Goal: Task Accomplishment & Management: Manage account settings

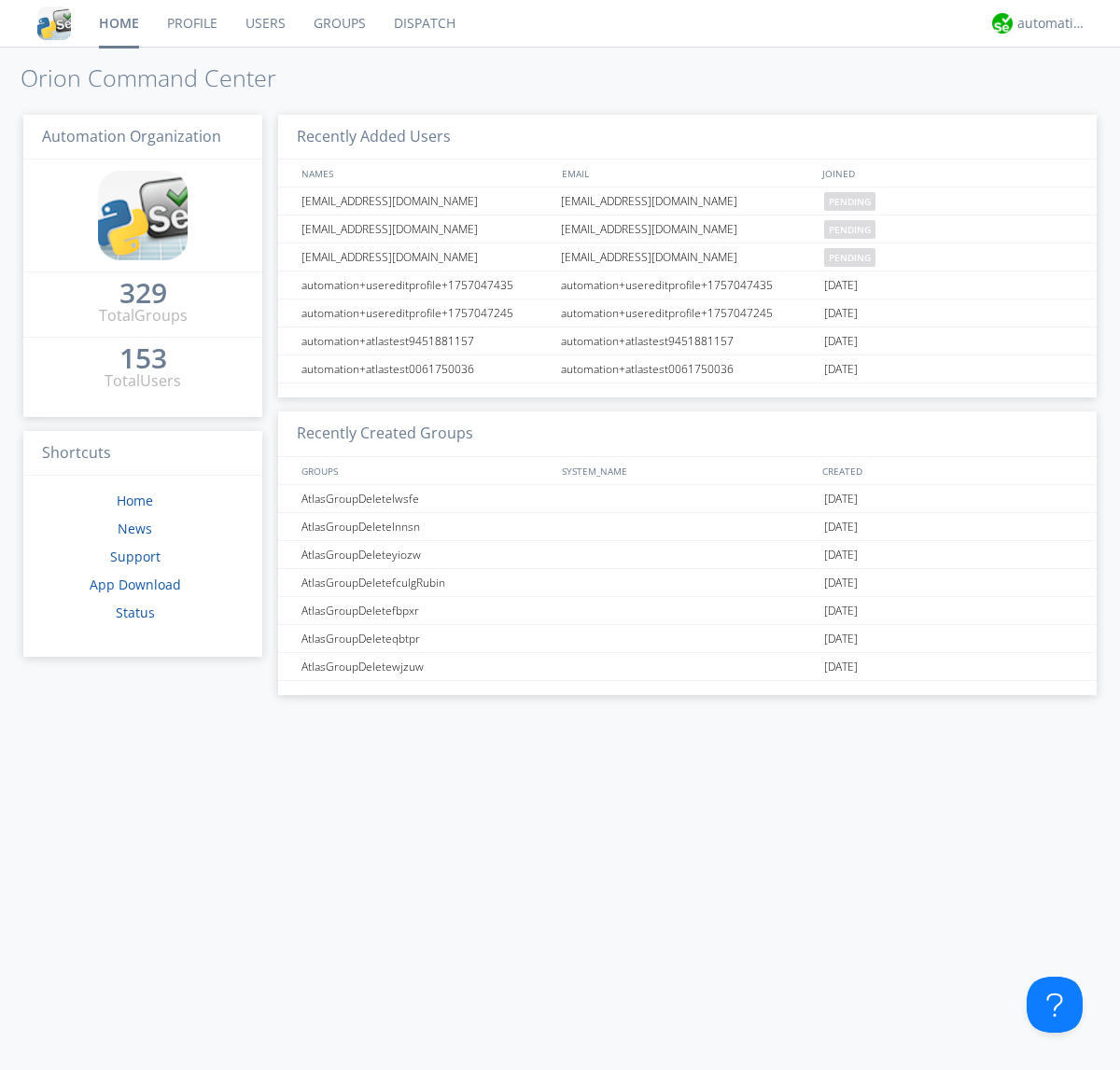
click at [264, 23] on link "Users" at bounding box center [265, 23] width 68 height 47
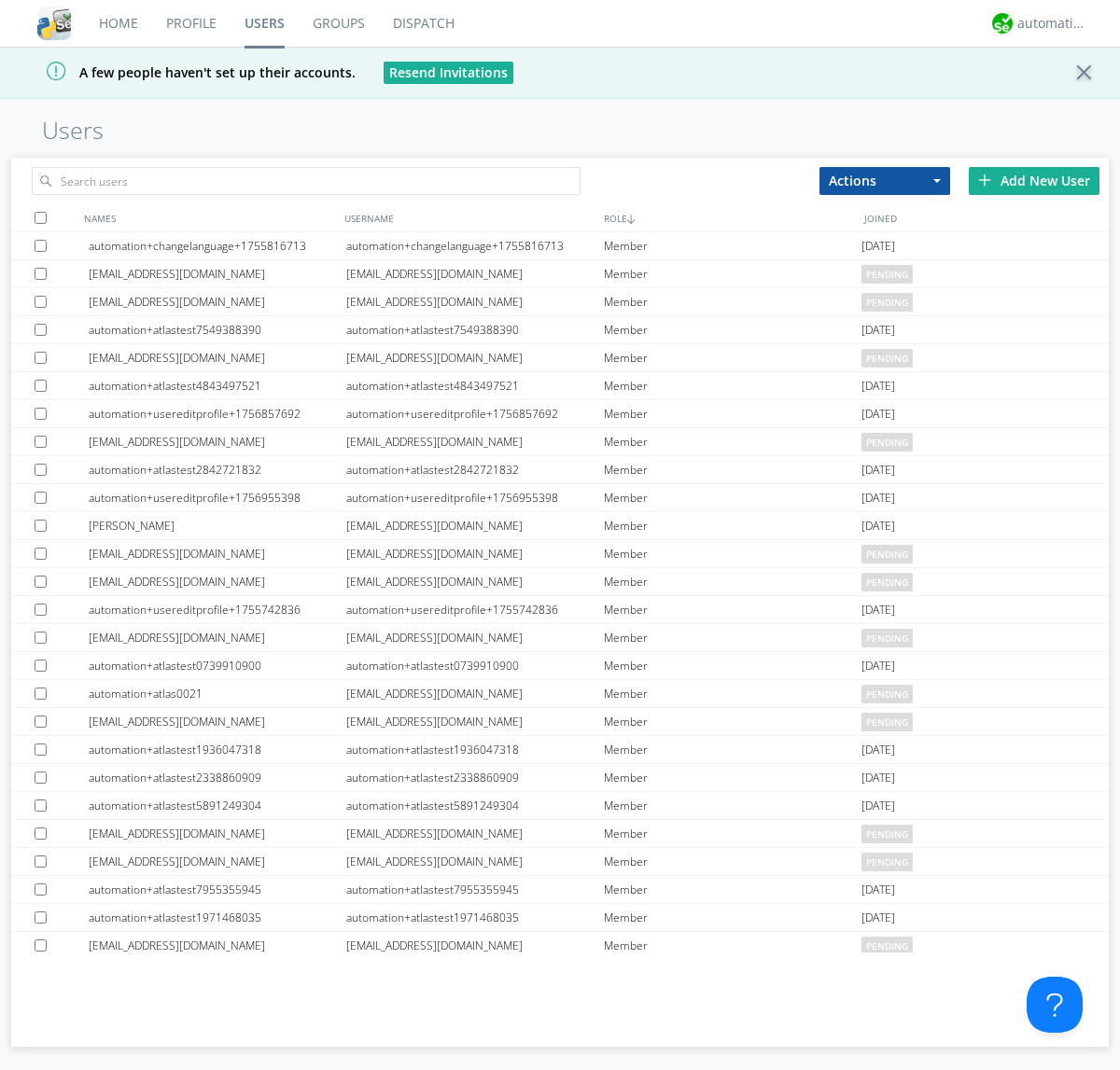
click at [1034, 180] on div "Add New User" at bounding box center [1034, 181] width 131 height 28
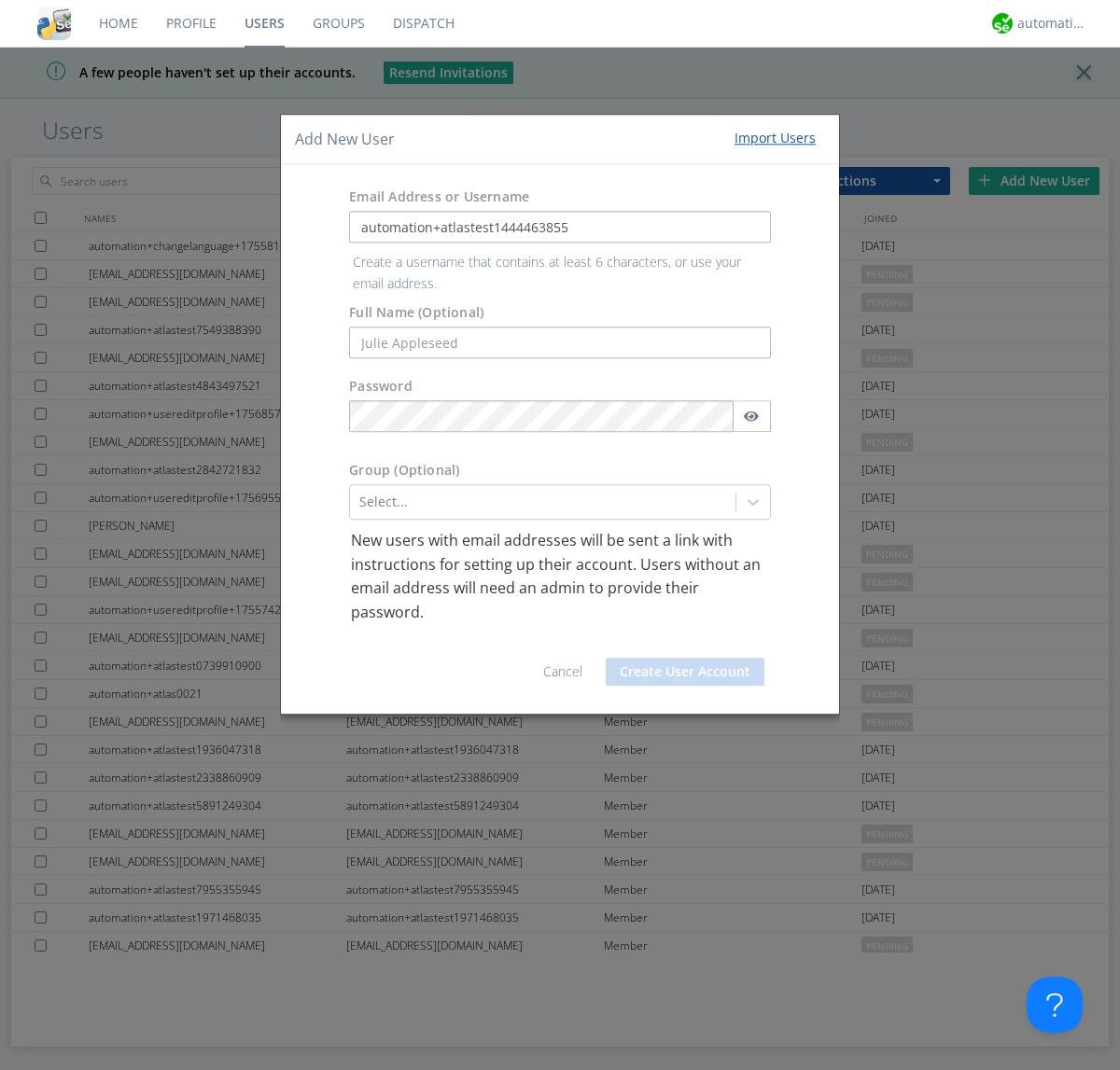
type input "automation+atlastest1444463855"
click at [685, 657] on button "Create User Account" at bounding box center [685, 671] width 159 height 28
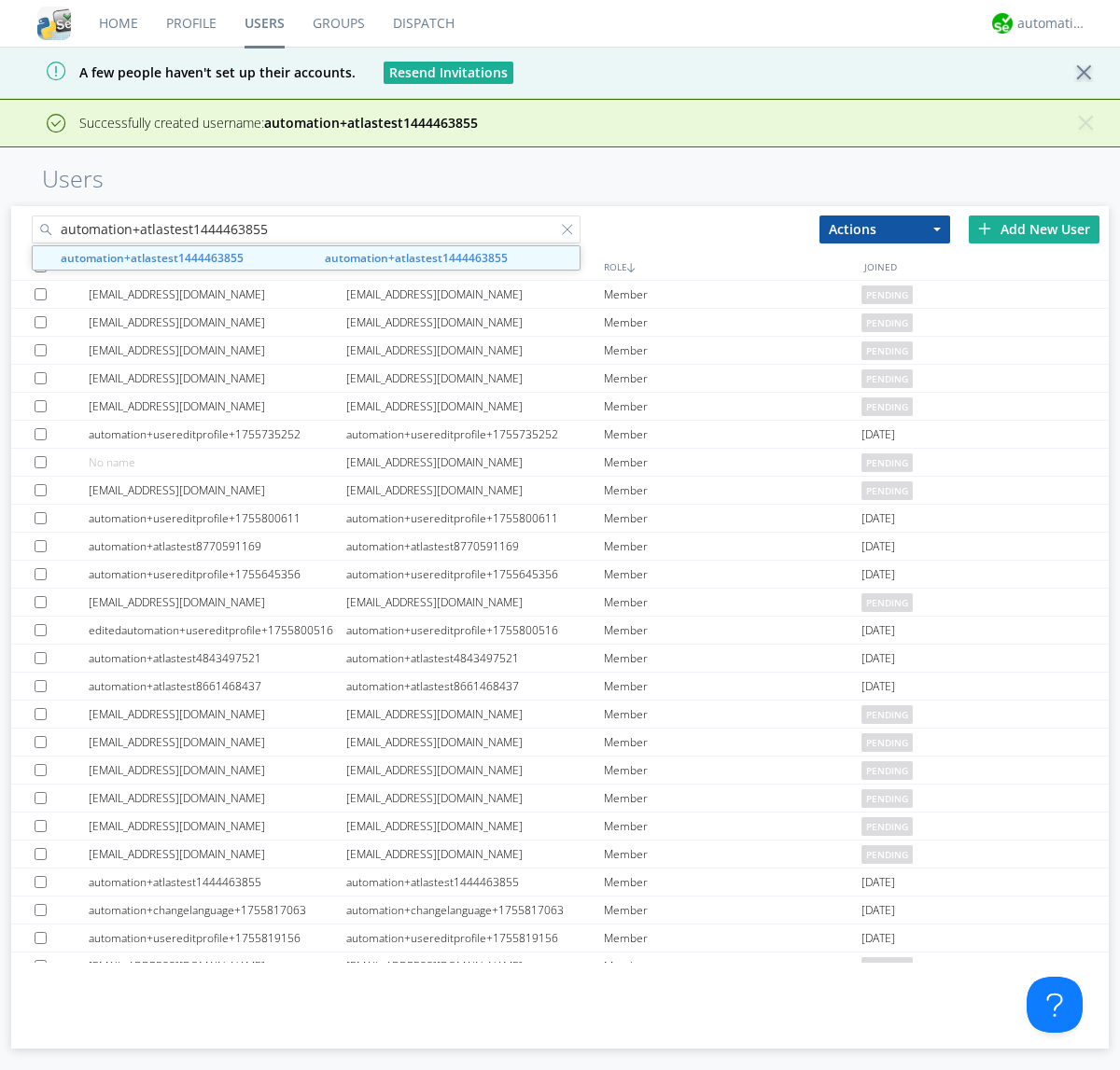
type input "automation+atlastest1444463855"
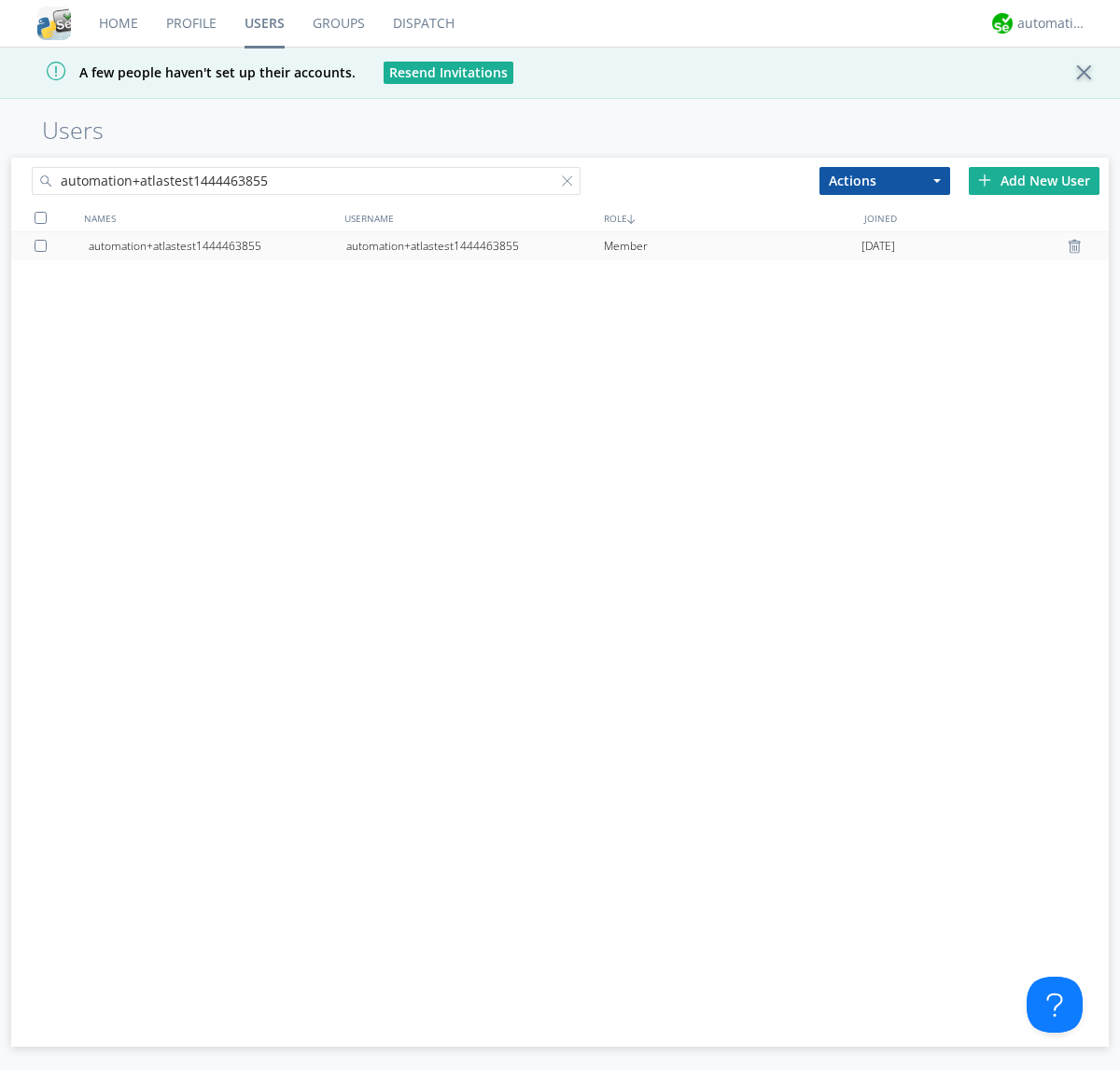
click at [44, 246] on div at bounding box center [44, 246] width 19 height 12
click at [885, 180] on button "Actions" at bounding box center [884, 181] width 131 height 28
click at [0, 0] on link "Edit Settings" at bounding box center [0, 0] width 0 height 0
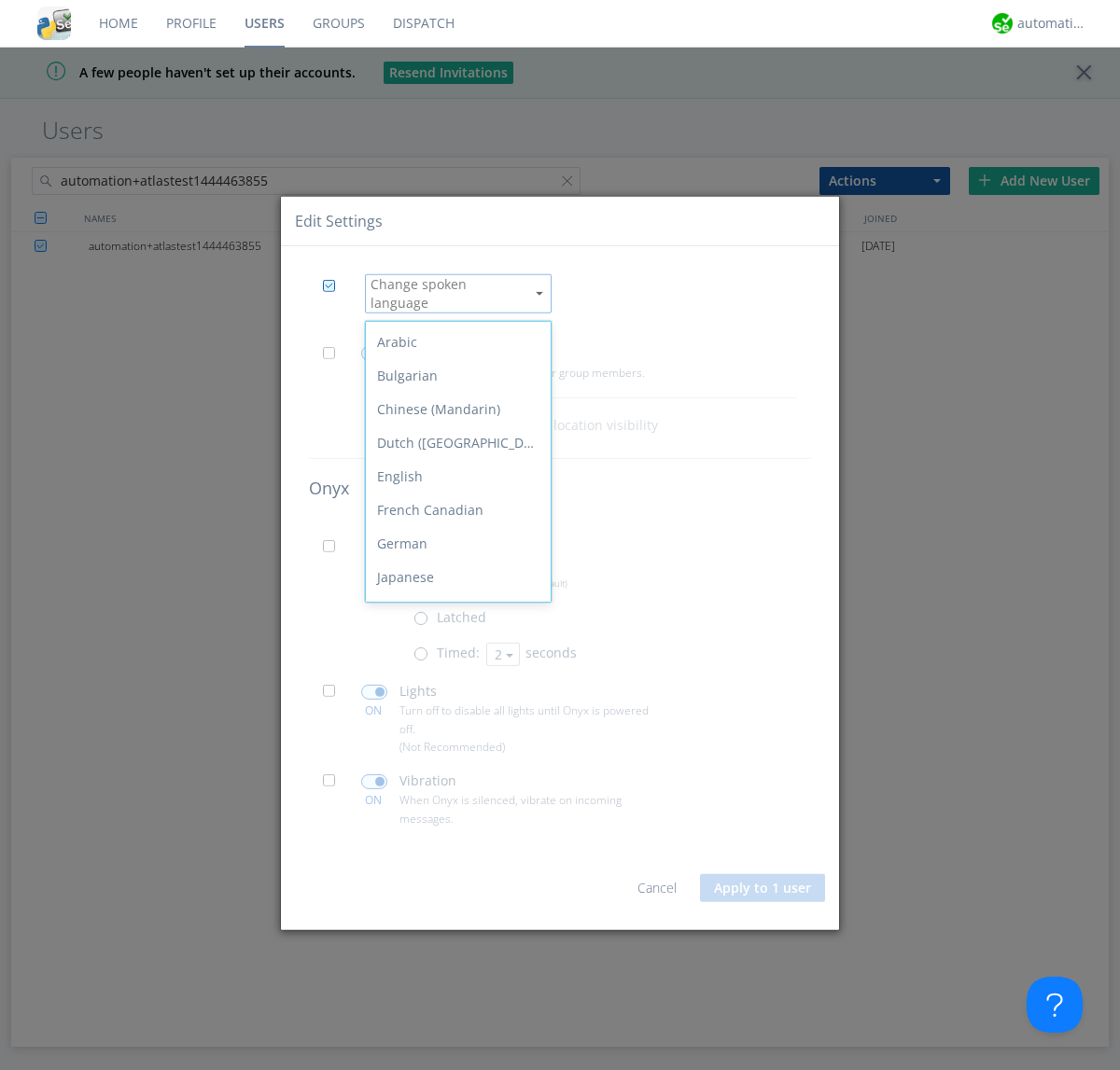
click at [454, 796] on div "Spanish" at bounding box center [458, 812] width 184 height 33
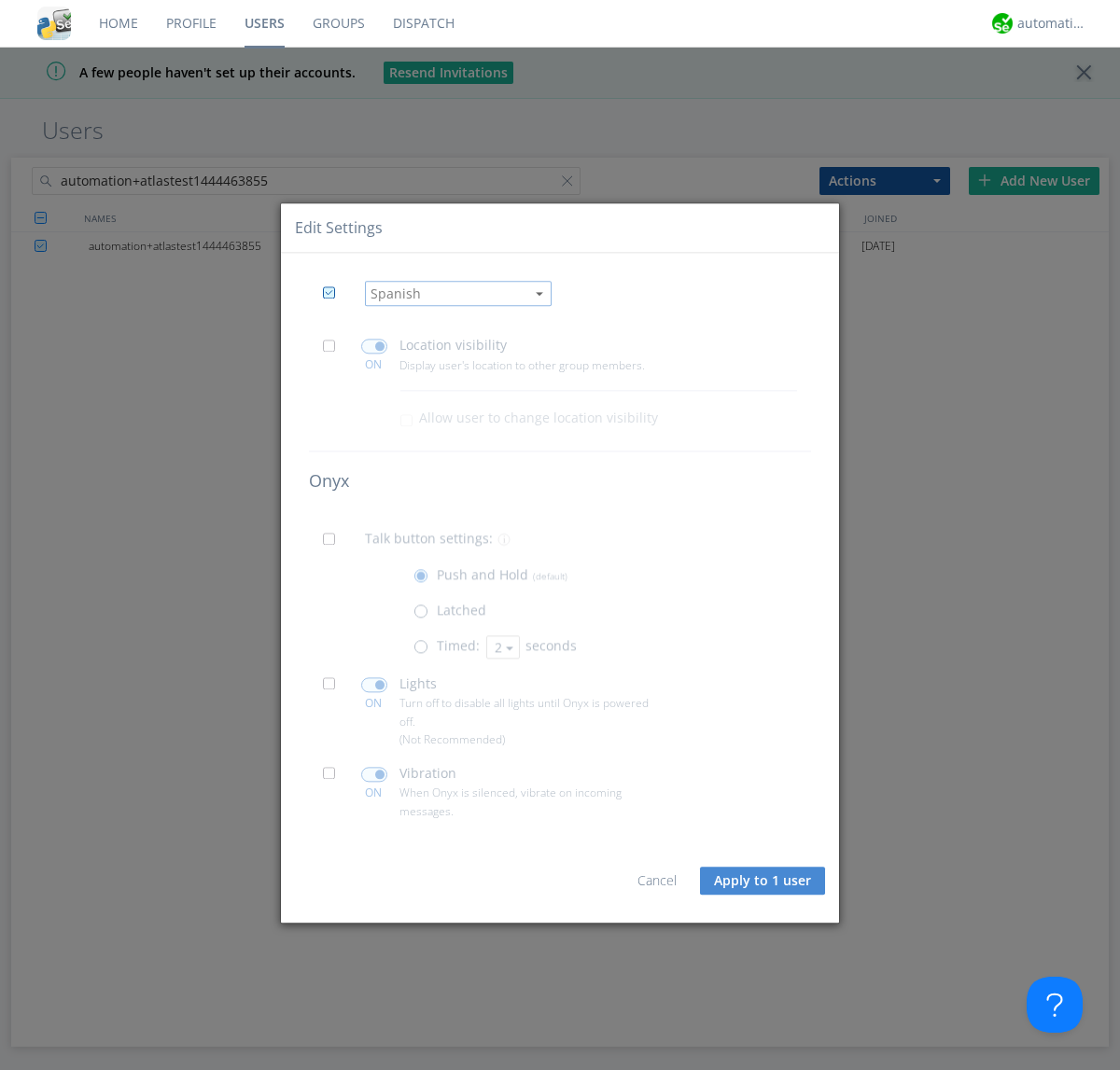
click at [764, 881] on button "Apply to 1 user" at bounding box center [762, 880] width 125 height 28
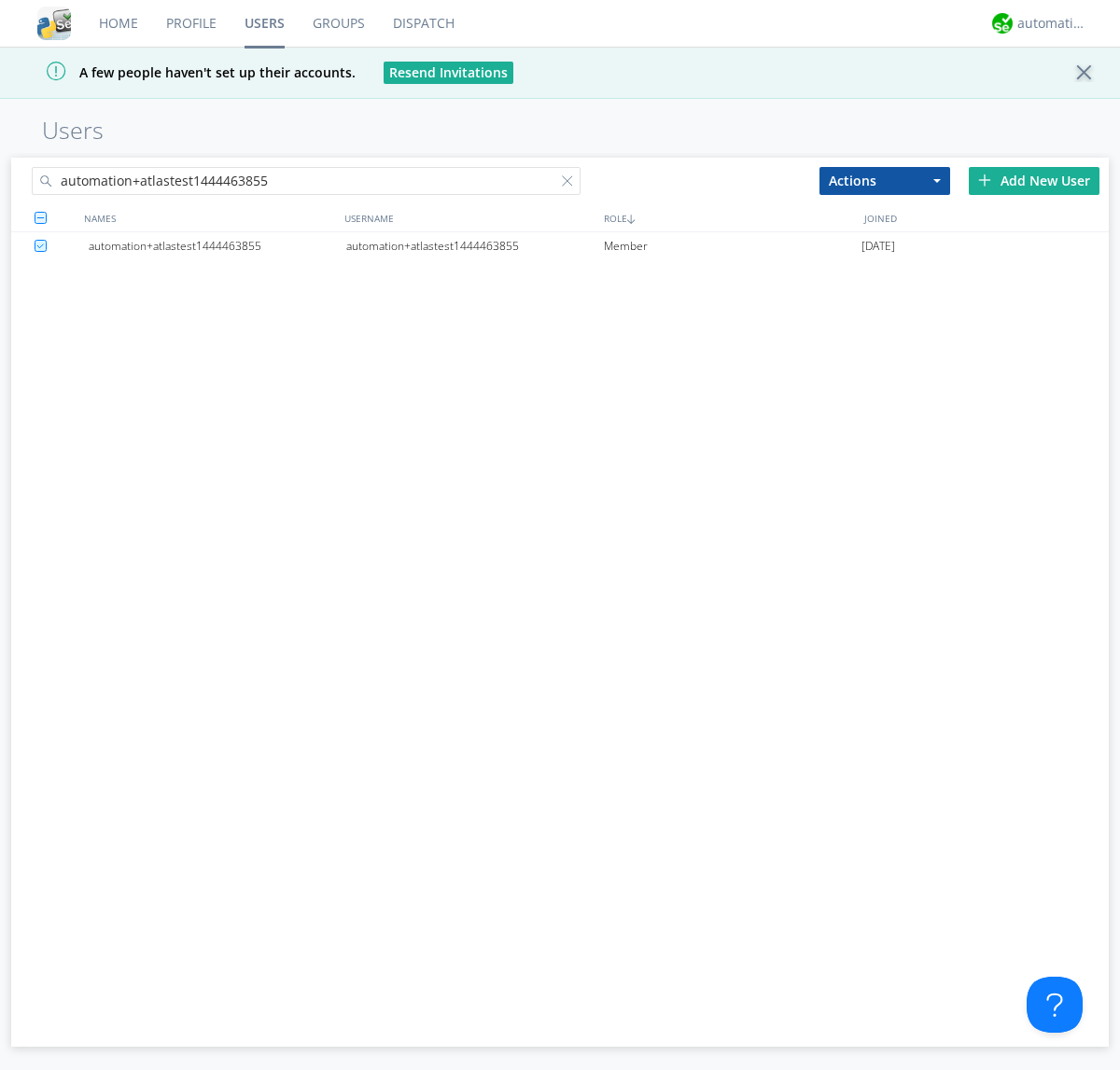
click at [571, 183] on div at bounding box center [571, 185] width 19 height 19
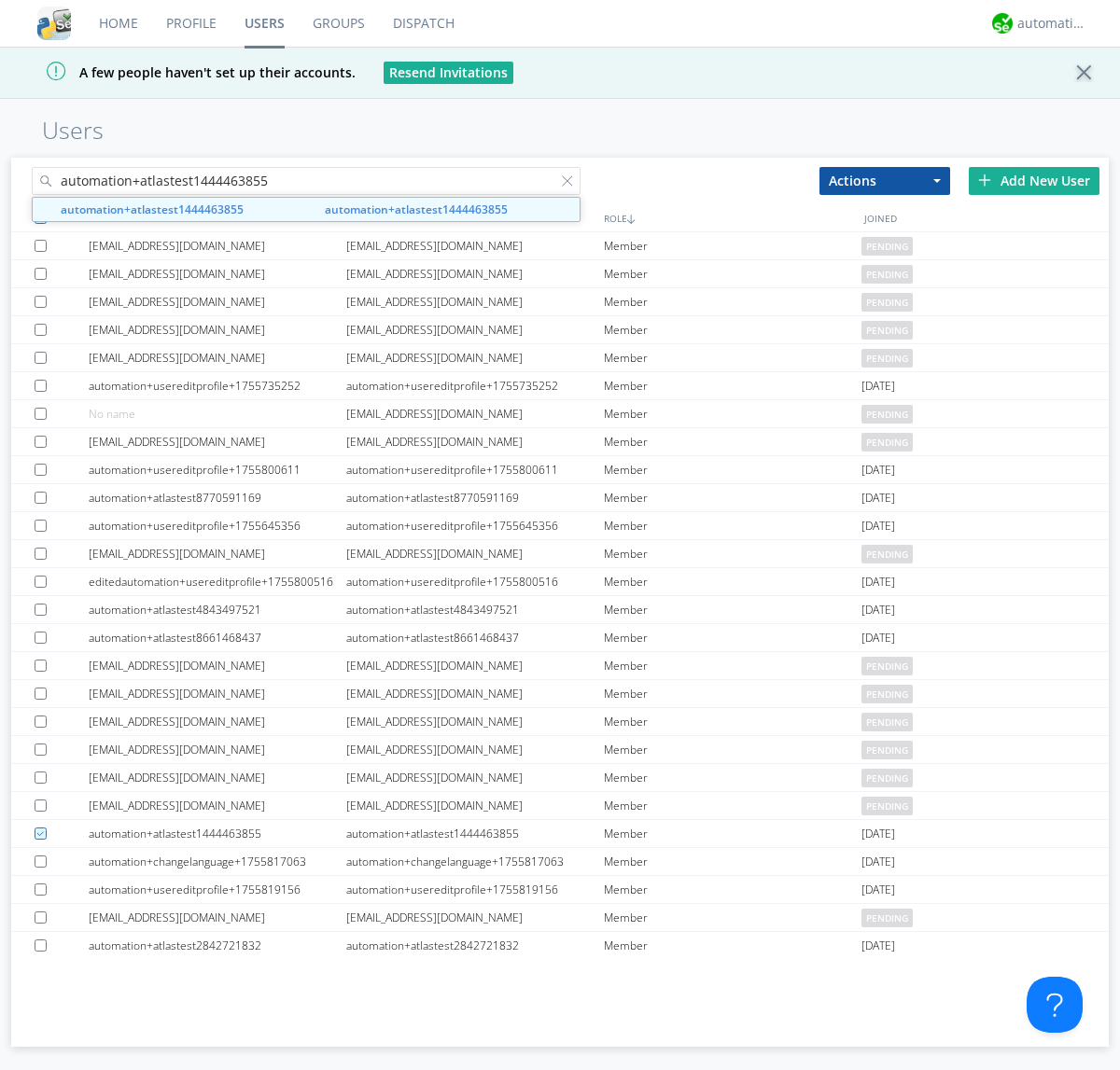
type input "automation+atlastest1444463855"
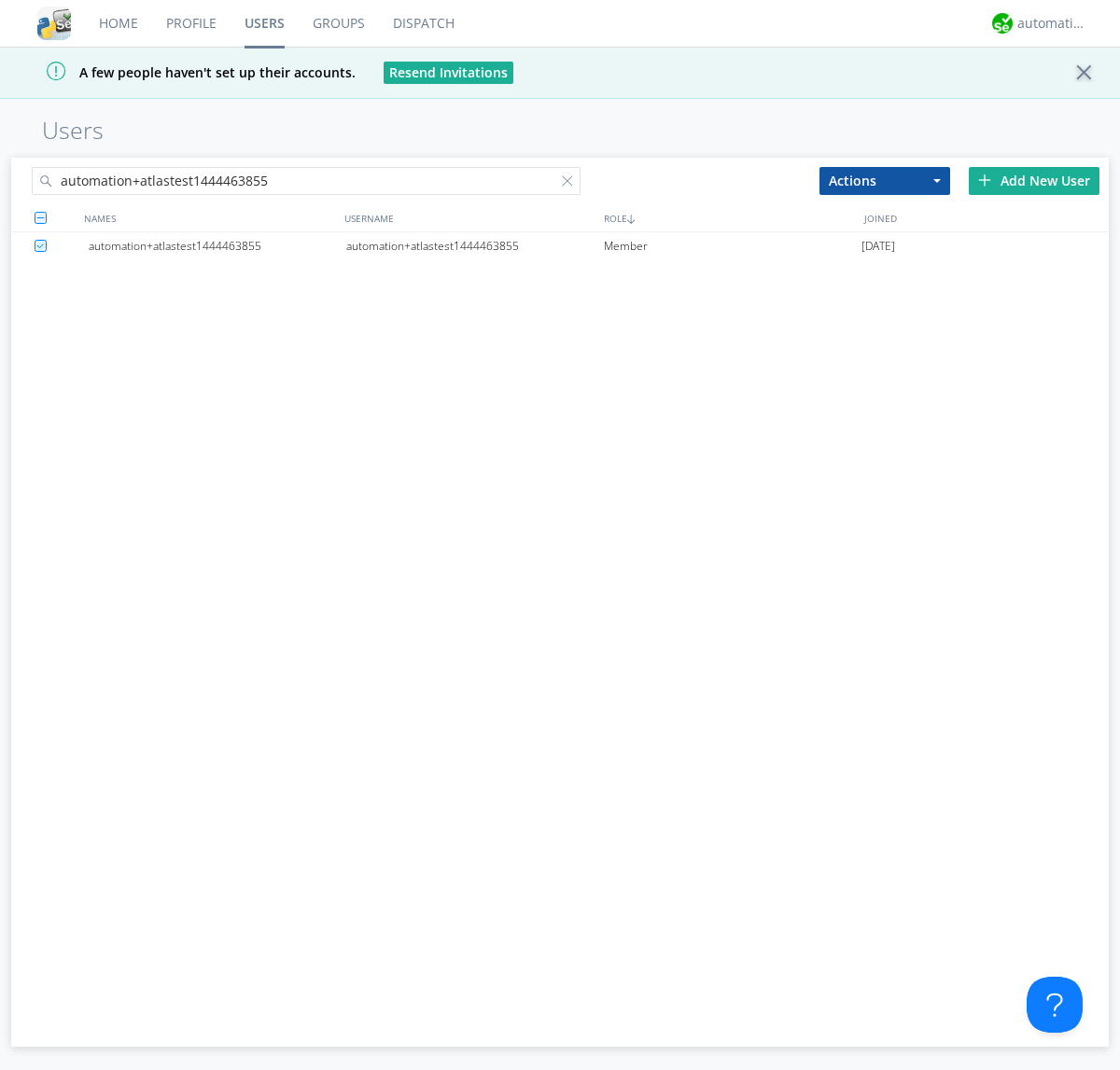
click at [474, 246] on div "automation+atlastest1444463855" at bounding box center [474, 246] width 257 height 28
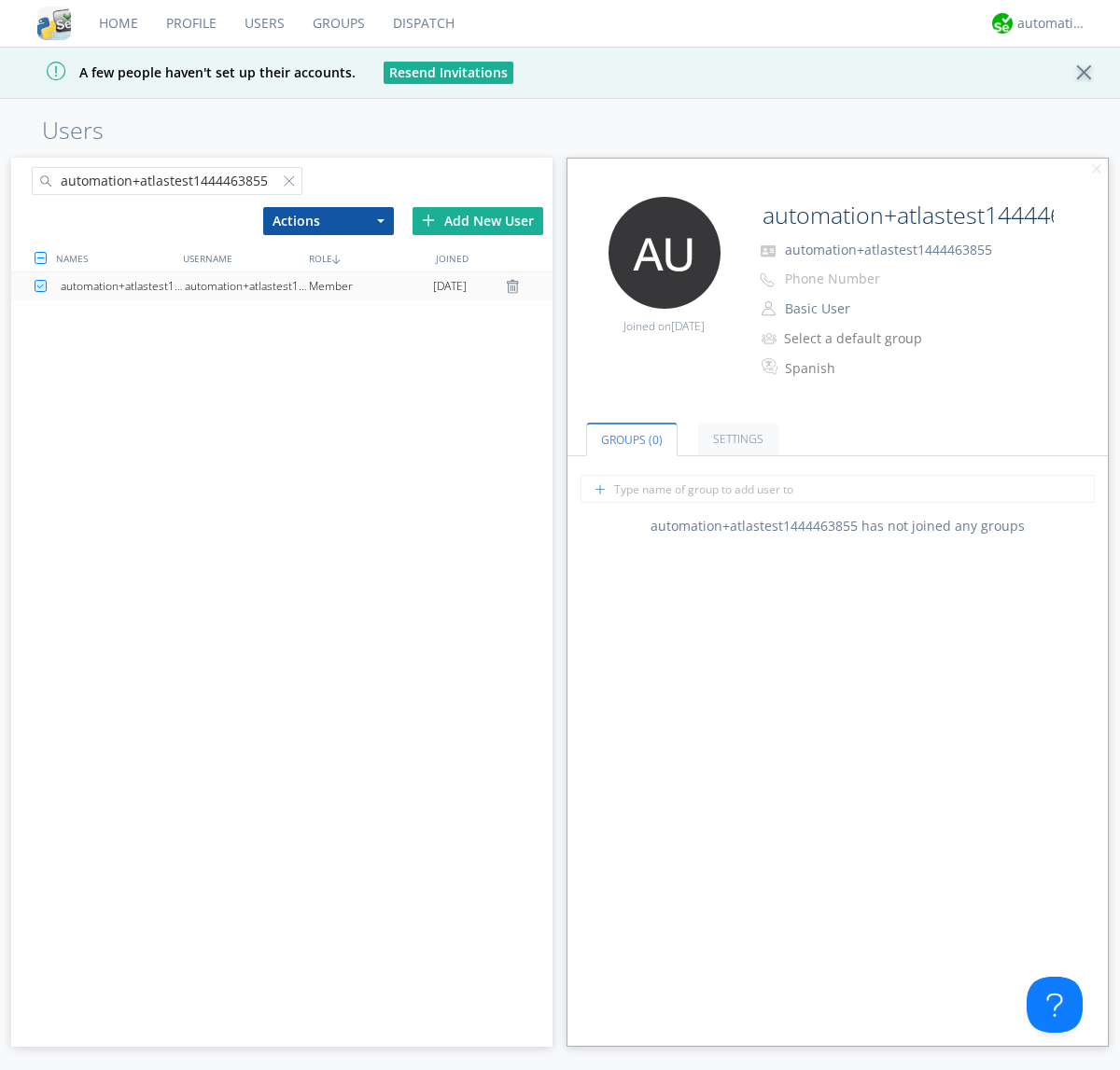
click at [735, 439] on link "Settings" at bounding box center [738, 439] width 80 height 32
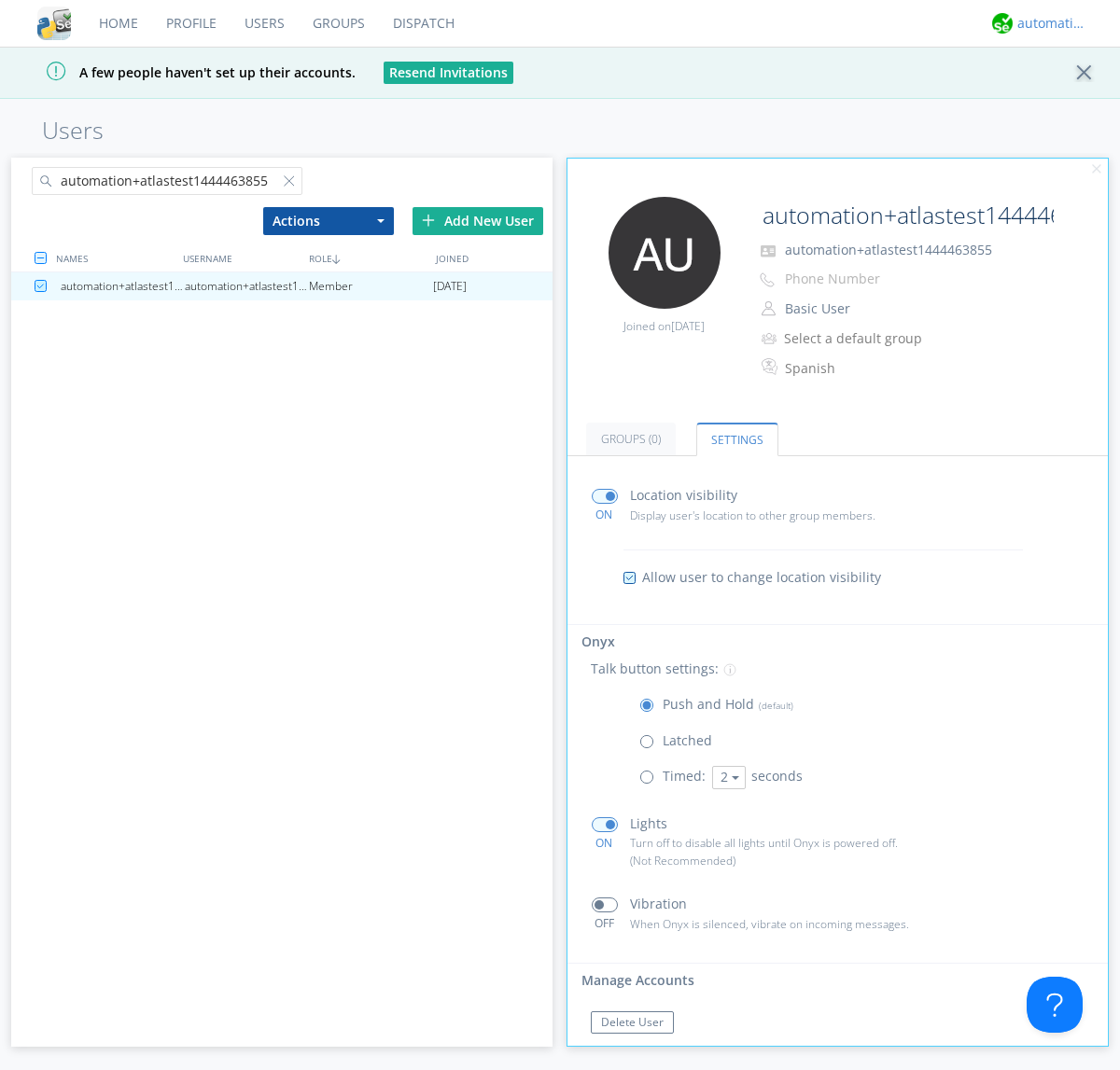
click at [1047, 23] on div "automation+atlas" at bounding box center [1051, 24] width 70 height 19
